Goal: Book appointment/travel/reservation

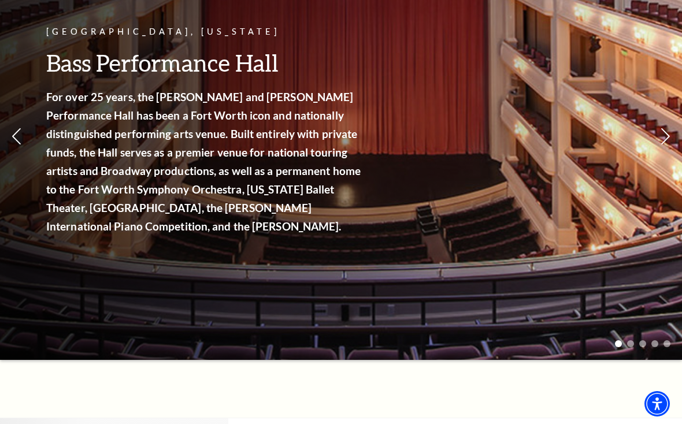
scroll to position [148, 0]
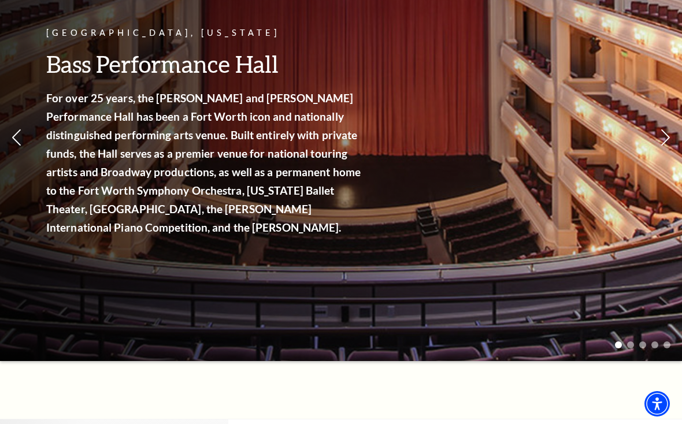
click at [365, 220] on link "View Full Calendar" at bounding box center [341, 229] width 128 height 46
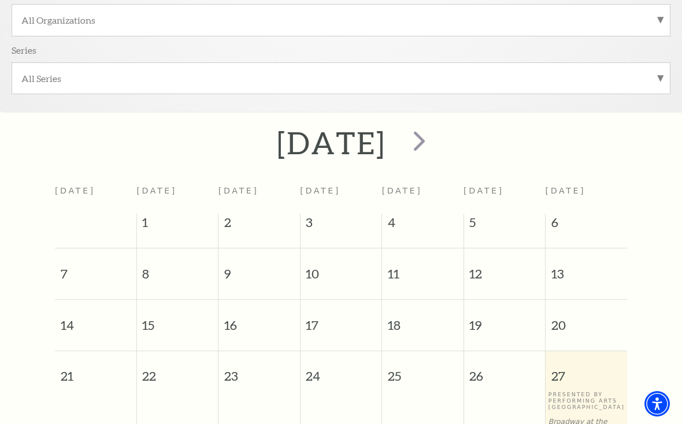
scroll to position [339, 0]
click at [436, 142] on span "next" at bounding box center [419, 142] width 33 height 33
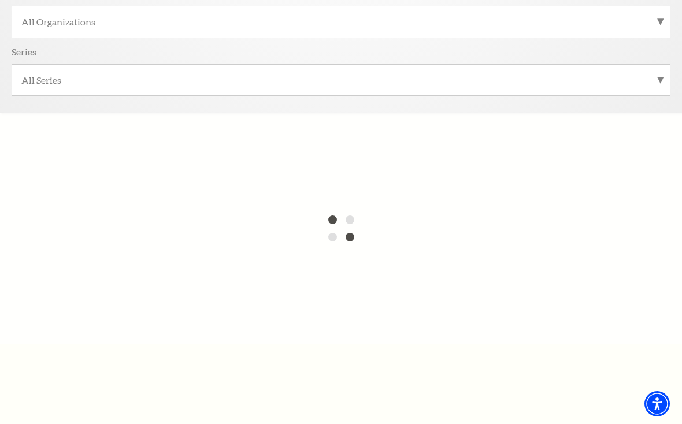
click at [659, 76] on label "All Series" at bounding box center [340, 80] width 639 height 12
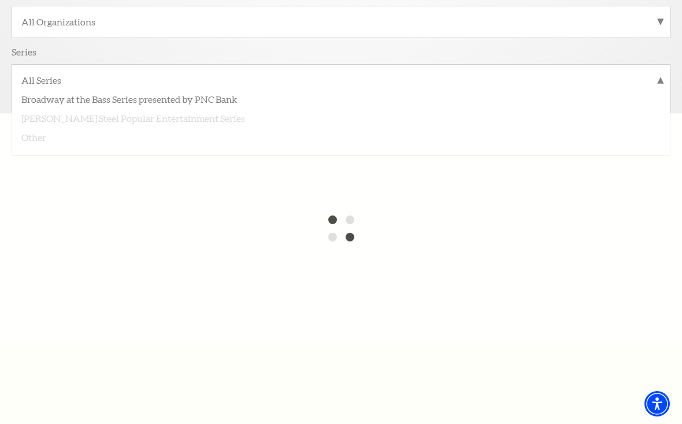
click at [651, 24] on label "All Organizations" at bounding box center [340, 22] width 639 height 12
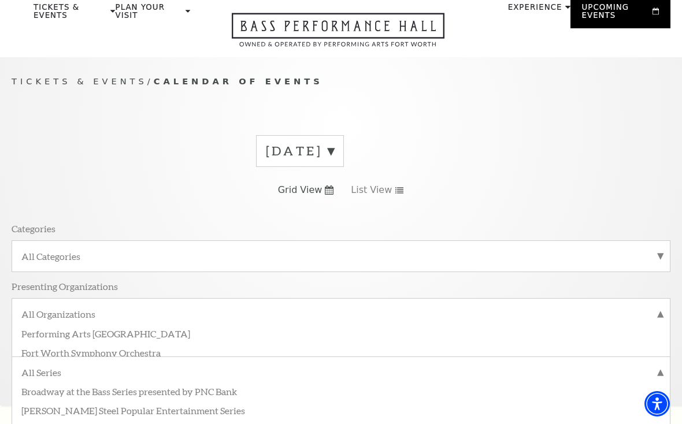
scroll to position [0, 0]
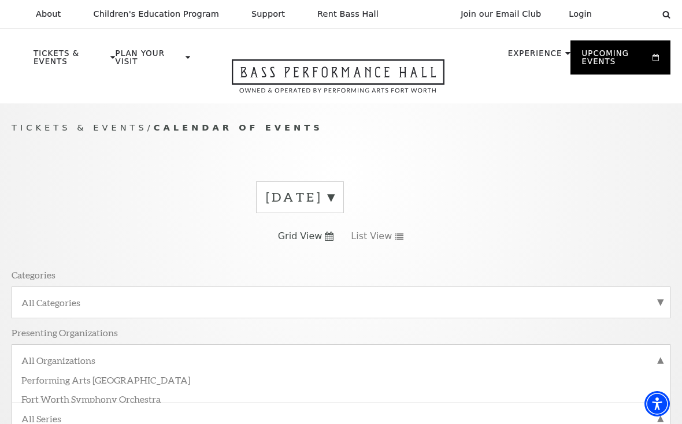
click at [334, 201] on label "[DATE]" at bounding box center [300, 197] width 68 height 18
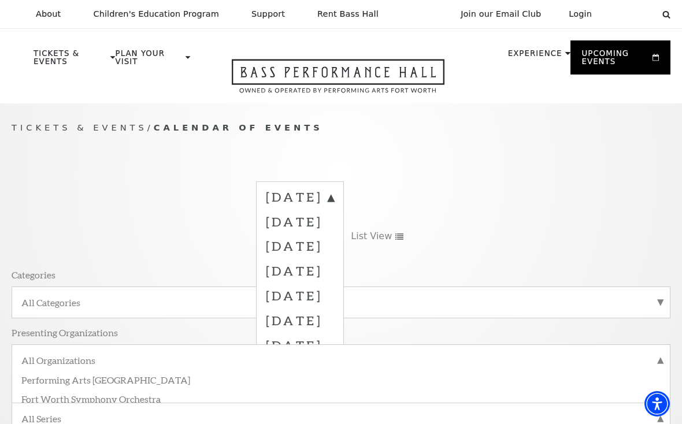
click at [334, 268] on label "December 2025" at bounding box center [300, 270] width 68 height 25
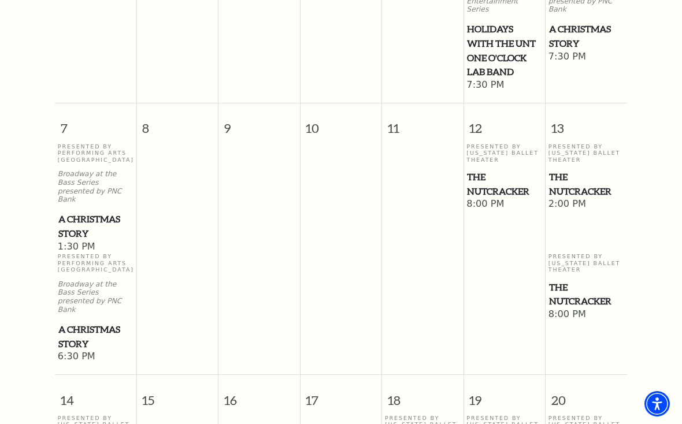
scroll to position [742, 0]
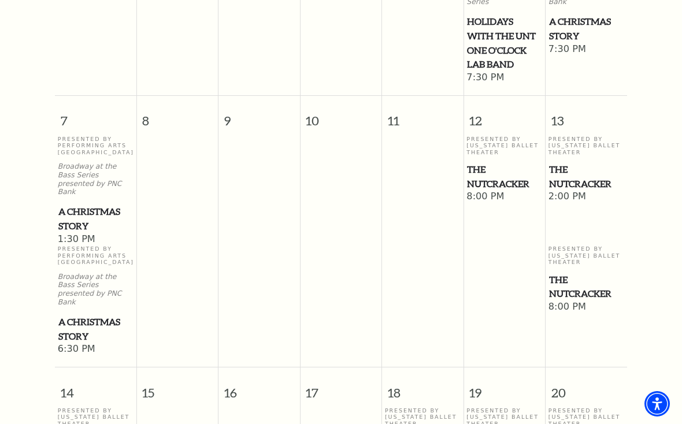
click at [511, 191] on span "8:00 PM" at bounding box center [504, 197] width 76 height 13
click at [517, 162] on span "The Nutcracker" at bounding box center [504, 176] width 75 height 28
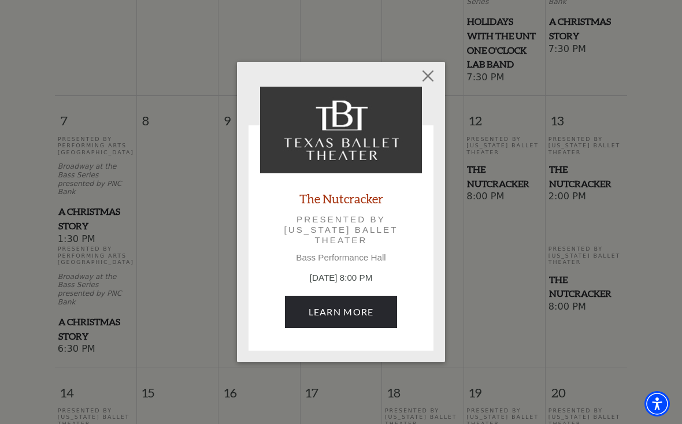
click at [357, 307] on link "Learn More" at bounding box center [341, 312] width 113 height 32
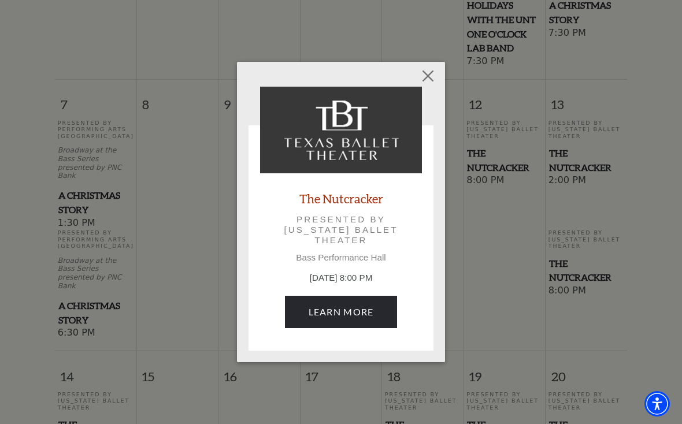
scroll to position [759, 0]
